Goal: Information Seeking & Learning: Learn about a topic

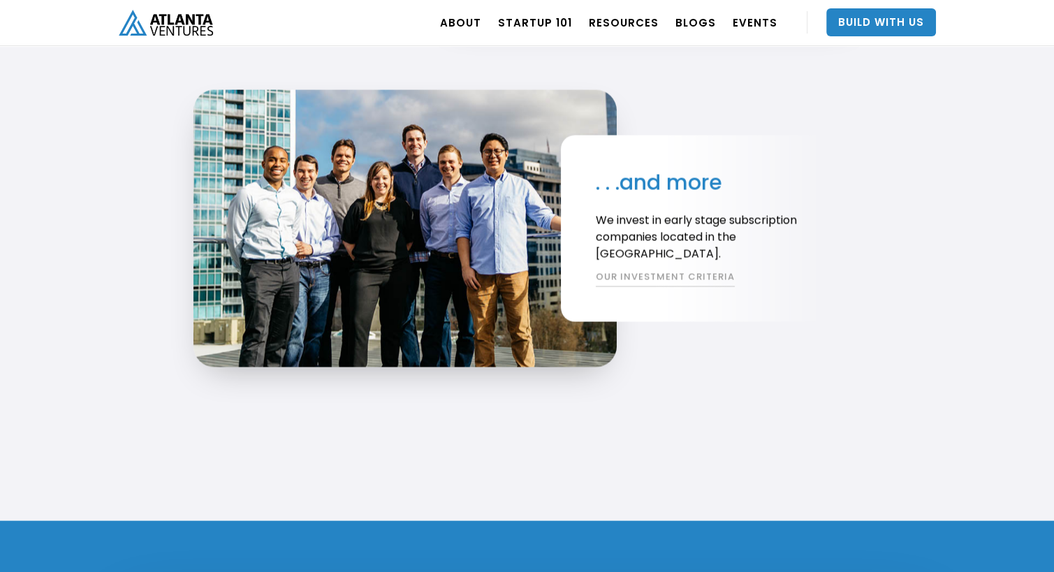
scroll to position [2724, 0]
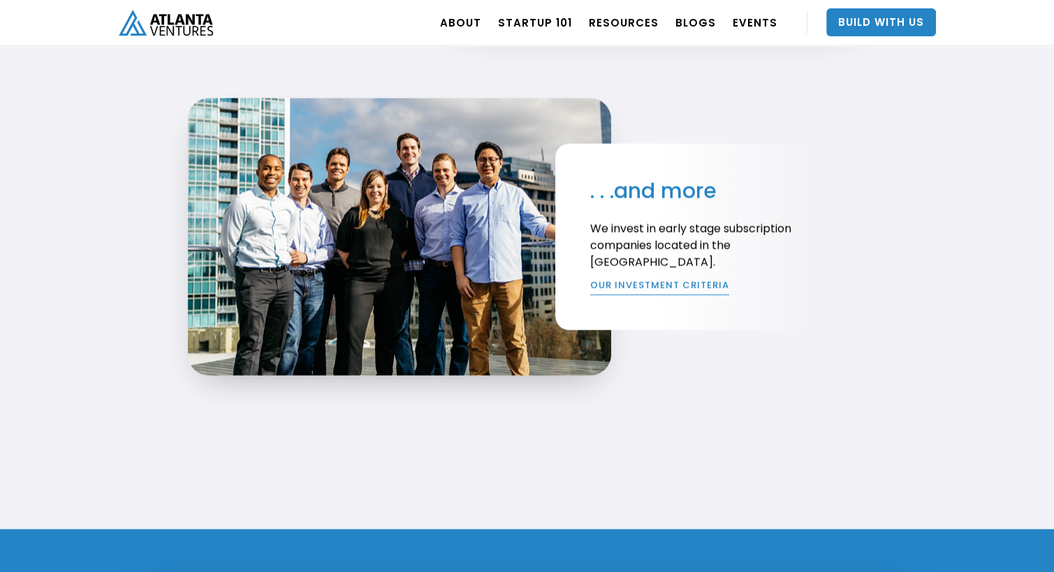
click at [621, 287] on link "OUR INVESTMENT CRITERIA" at bounding box center [659, 287] width 139 height 17
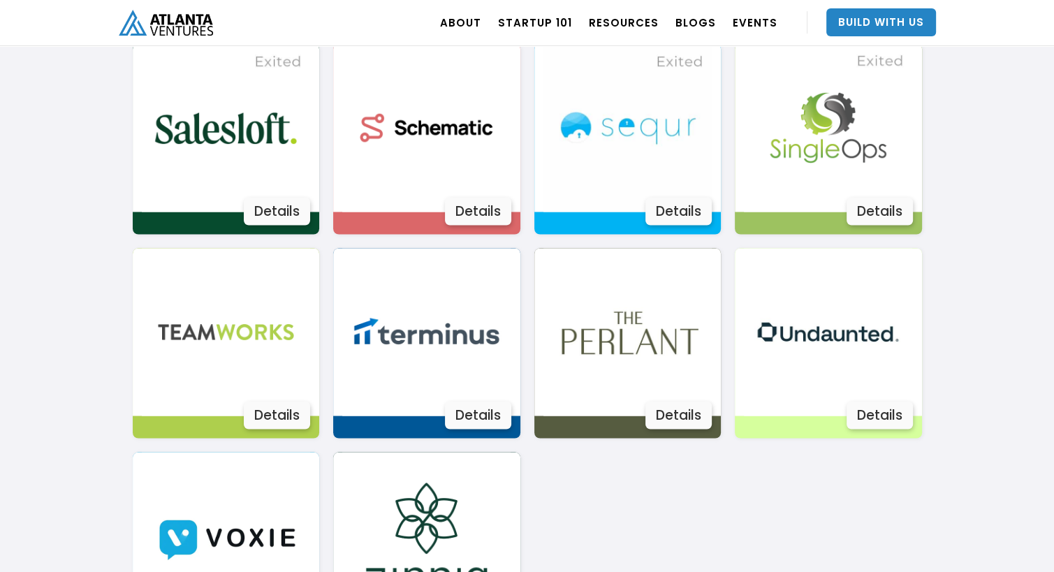
scroll to position [2654, 0]
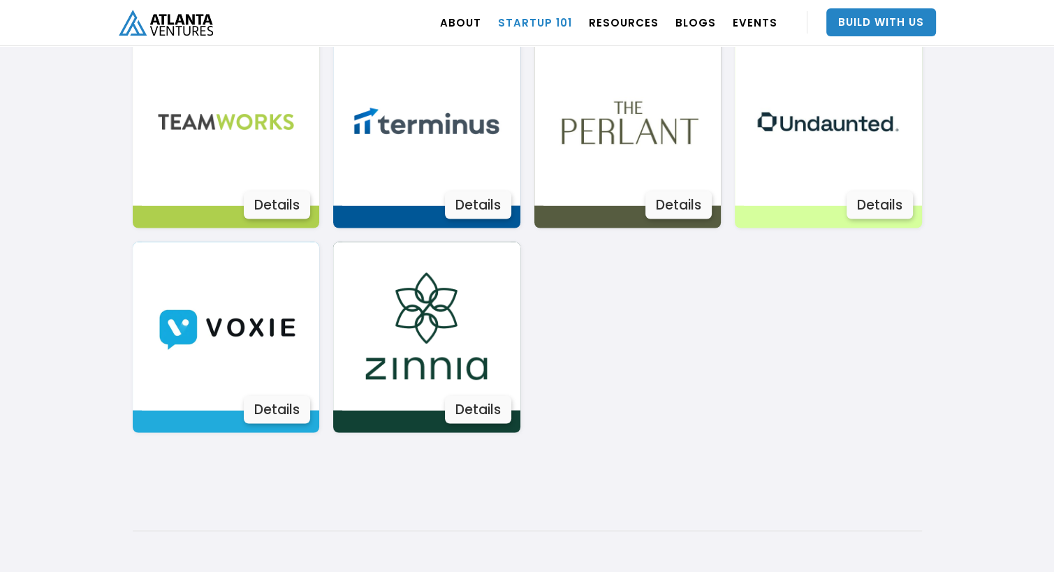
click at [561, 21] on link "Startup 101" at bounding box center [535, 22] width 74 height 39
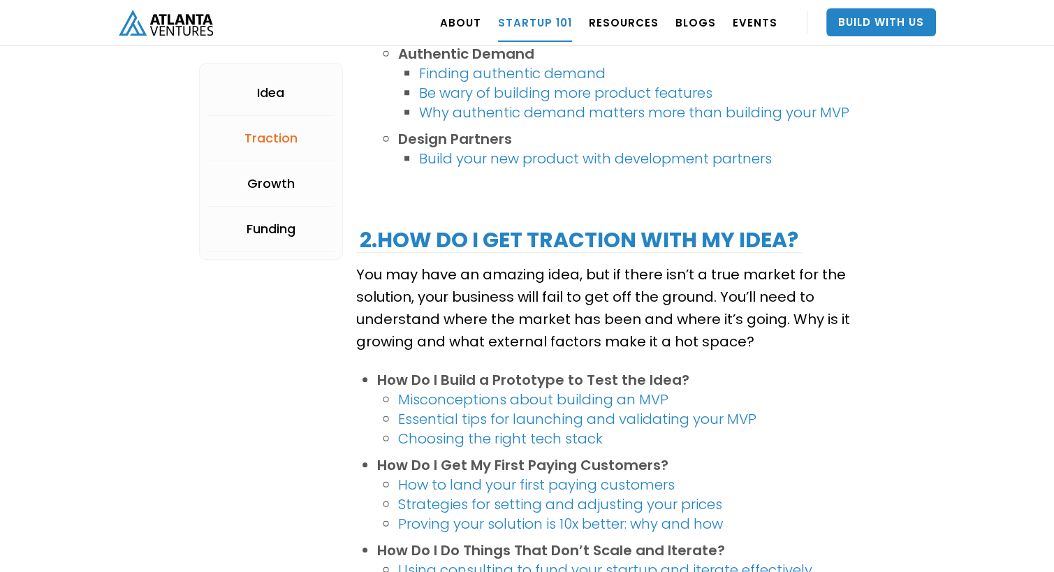
scroll to position [1257, 0]
